Goal: Task Accomplishment & Management: Use online tool/utility

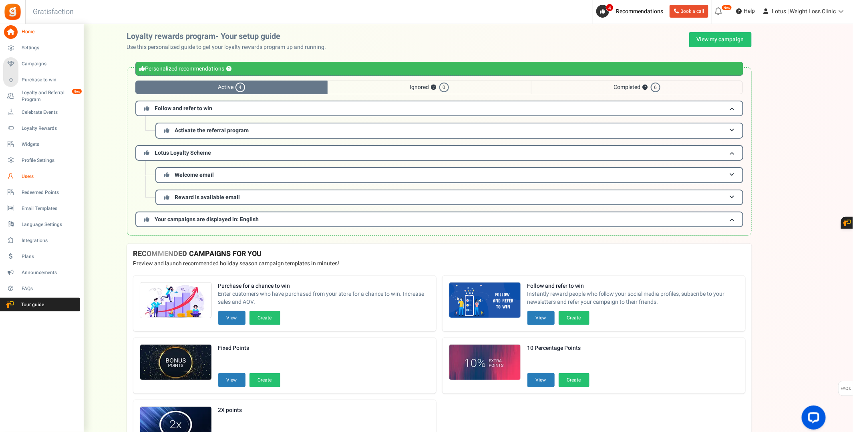
click at [26, 177] on span "Users" at bounding box center [50, 176] width 56 height 7
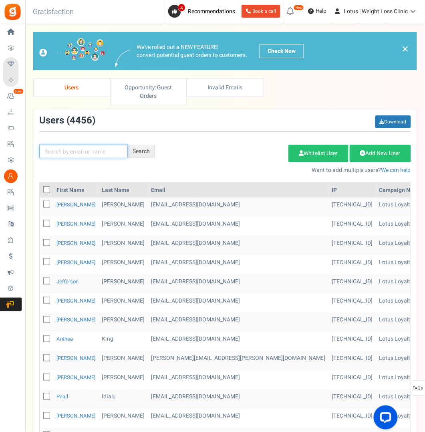
click at [63, 152] on input "text" at bounding box center [83, 152] width 89 height 14
paste input "[EMAIL_ADDRESS][DOMAIN_NAME]"
type input "[EMAIL_ADDRESS][DOMAIN_NAME]"
click at [137, 150] on div "Search" at bounding box center [141, 152] width 27 height 14
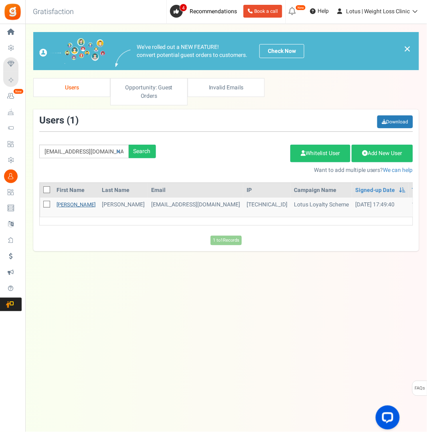
click at [65, 203] on link "[PERSON_NAME]" at bounding box center [75, 205] width 39 height 8
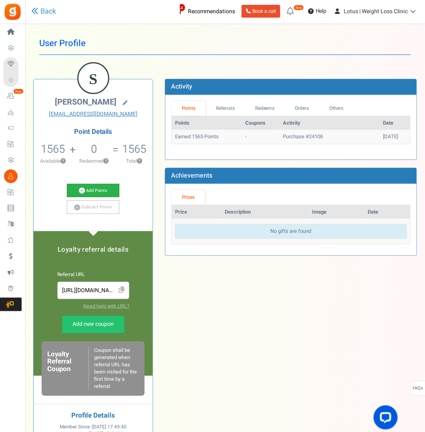
click at [88, 188] on link "Add Points" at bounding box center [93, 191] width 52 height 14
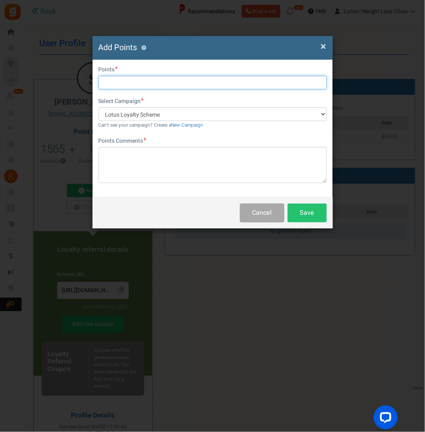
click at [131, 81] on input "text" at bounding box center [213, 83] width 228 height 14
type input "1000"
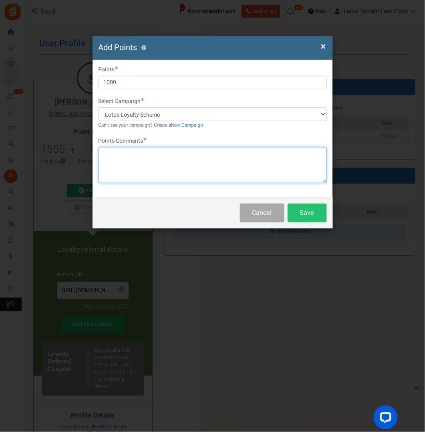
click at [119, 154] on textarea at bounding box center [213, 165] width 228 height 36
type textarea "Compensation for back and forth on info requests"
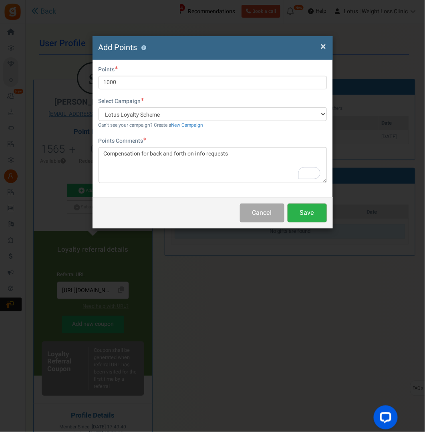
click at [310, 210] on button "Save" at bounding box center [307, 212] width 39 height 19
